Goal: Task Accomplishment & Management: Complete application form

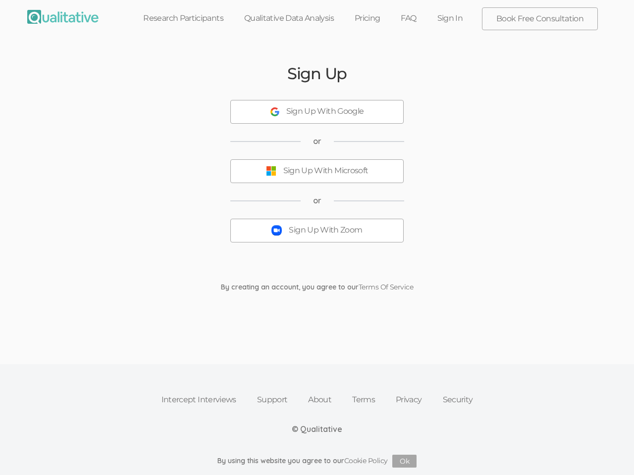
click at [317, 238] on button "Sign Up With Zoom" at bounding box center [316, 231] width 173 height 24
click at [317, 112] on div "Sign Up With Google" at bounding box center [325, 111] width 78 height 11
click at [317, 171] on div "Sign Up With Microsoft" at bounding box center [325, 170] width 85 height 11
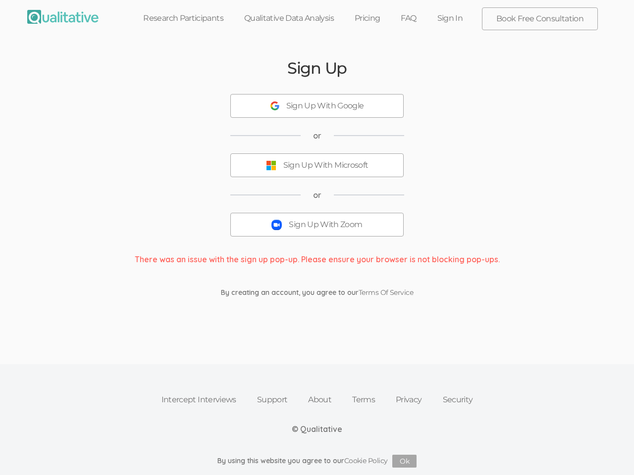
click at [317, 231] on button "Sign Up With Zoom" at bounding box center [316, 225] width 173 height 24
click at [405, 461] on button "Ok" at bounding box center [404, 461] width 24 height 13
